Goal: Navigation & Orientation: Find specific page/section

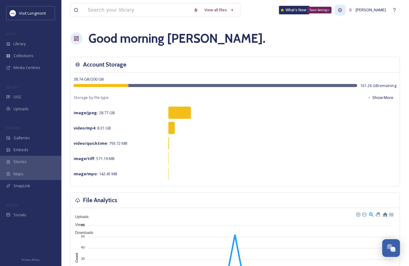
click at [343, 9] on icon at bounding box center [340, 10] width 5 height 5
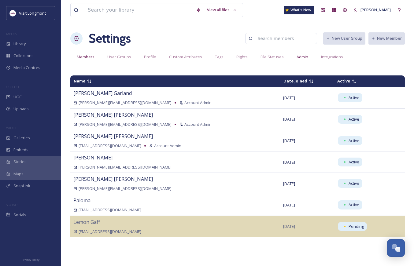
click at [297, 57] on span "Admin" at bounding box center [303, 57] width 12 height 6
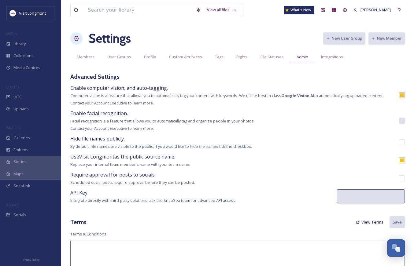
type textarea "Visit Longmont contacts social media users to request permission to feature con…"
type textarea "Lor ipsumd sitam co Adipi Elitsedd eiu tem incidid utlaboree, doloremagna, aliq…"
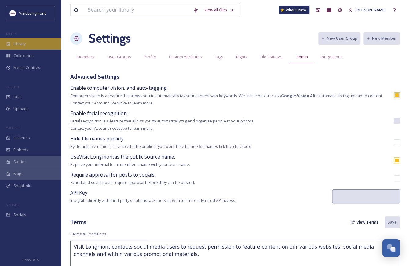
click at [28, 43] on div "Library" at bounding box center [30, 44] width 61 height 12
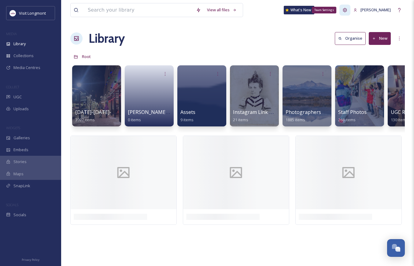
click at [347, 11] on icon at bounding box center [344, 10] width 5 height 5
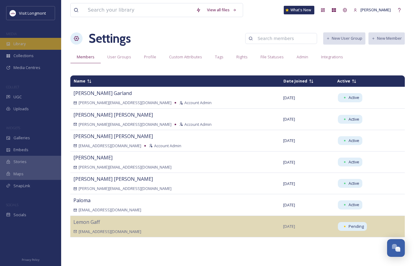
click at [15, 42] on span "Library" at bounding box center [19, 44] width 12 height 6
